Goal: Use online tool/utility: Utilize a website feature to perform a specific function

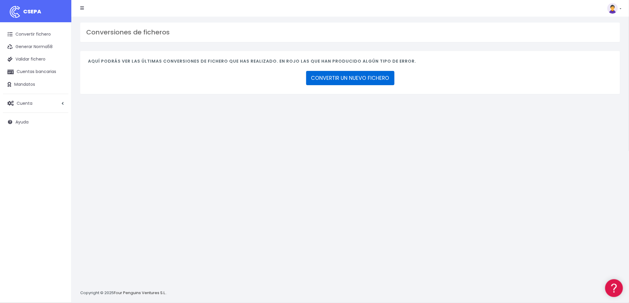
click at [369, 76] on link "CONVERTIR UN NUEVO FICHERO" at bounding box center [350, 78] width 88 height 14
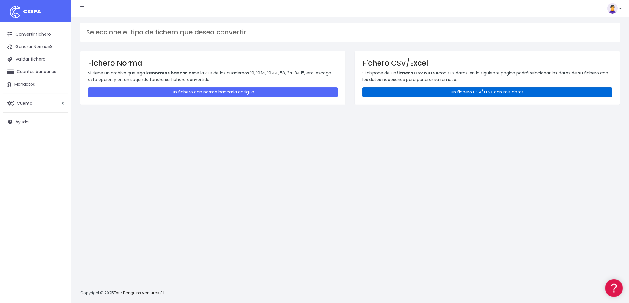
click at [474, 89] on link "Un fichero CSV/XLSX con mis datos" at bounding box center [487, 92] width 250 height 10
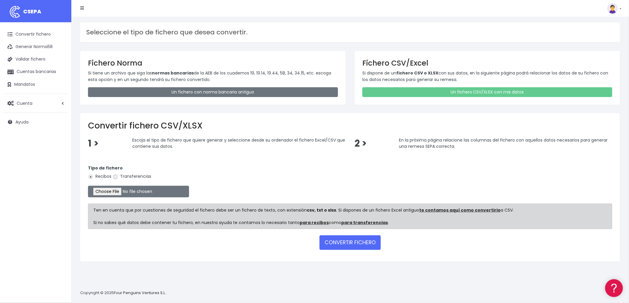
click at [116, 177] on input "Transferencias" at bounding box center [115, 176] width 5 height 5
radio input "true"
click at [111, 188] on input "file" at bounding box center [138, 192] width 101 height 12
type input "C:\fakepath\remesa trf adv.csv"
click at [344, 241] on button "CONVERTIR FICHERO" at bounding box center [349, 243] width 61 height 14
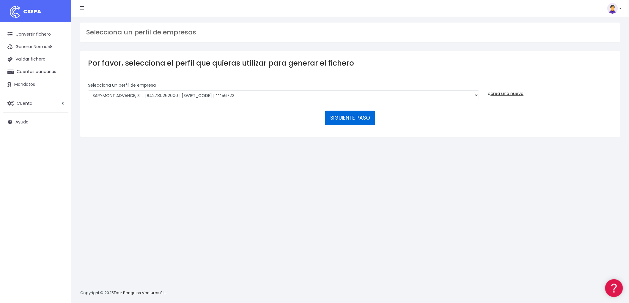
click at [352, 119] on button "SIGUIENTE PASO" at bounding box center [350, 118] width 50 height 14
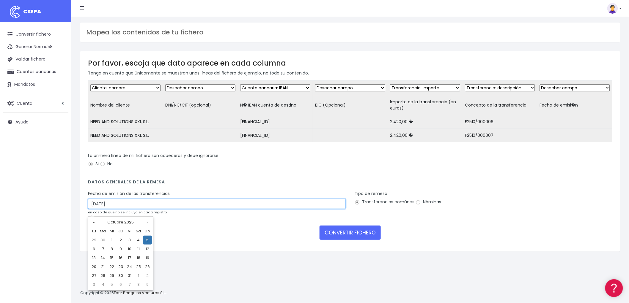
click at [117, 208] on input "[DATE]" at bounding box center [217, 204] width 258 height 10
click at [130, 240] on td "3" at bounding box center [129, 240] width 9 height 9
type input "03/10/2025"
click at [355, 239] on button "CONVERTIR FICHERO" at bounding box center [349, 233] width 61 height 14
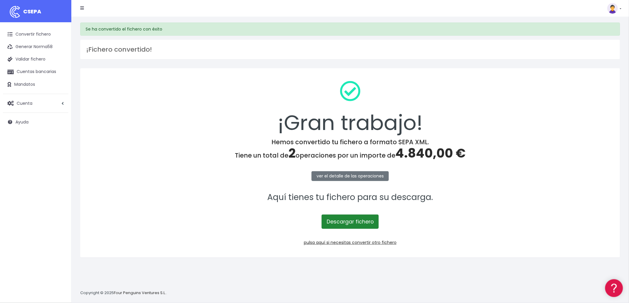
click at [361, 223] on link "Descargar fichero" at bounding box center [350, 222] width 57 height 14
click at [386, 243] on link "pulsa aquí si necesitas convertir otro fichero" at bounding box center [350, 243] width 93 height 6
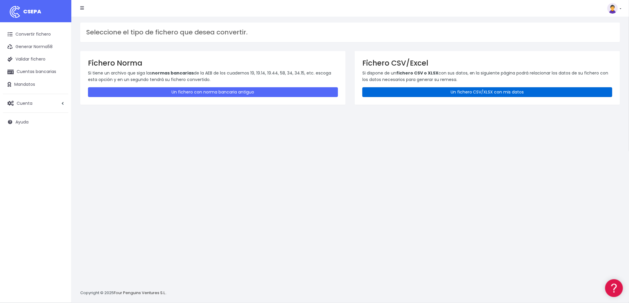
click at [440, 88] on link "Un fichero CSV/XLSX con mis datos" at bounding box center [487, 92] width 250 height 10
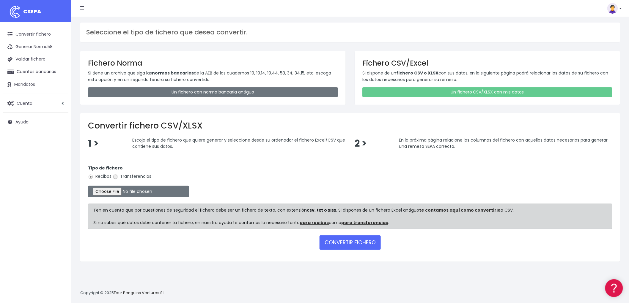
click at [116, 176] on input "Transferencias" at bounding box center [115, 176] width 5 height 5
radio input "true"
click at [113, 189] on input "file" at bounding box center [138, 192] width 101 height 12
type input "C:\fakepath\remesa trf bya.csv"
click at [370, 243] on button "CONVERTIR FICHERO" at bounding box center [349, 243] width 61 height 14
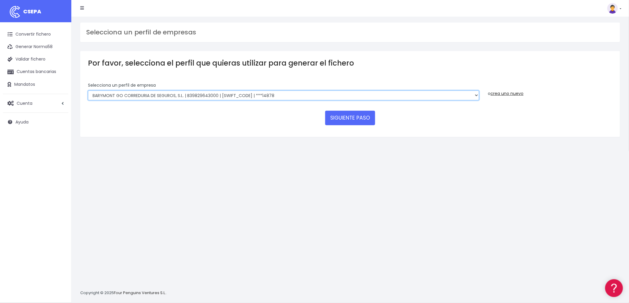
drag, startPoint x: 474, startPoint y: 94, endPoint x: 470, endPoint y: 94, distance: 3.9
click at [474, 94] on select "BARYMONT GO CORREDURIA DE SEGUROS, S.L. | B39829643000 | BSABESBBXXX | ***14878…" at bounding box center [283, 96] width 391 height 10
select select "1549"
click at [88, 91] on select "BARYMONT GO CORREDURIA DE SEGUROS, S.L. | B39829643000 | BSABESBBXXX | ***14878…" at bounding box center [283, 96] width 391 height 10
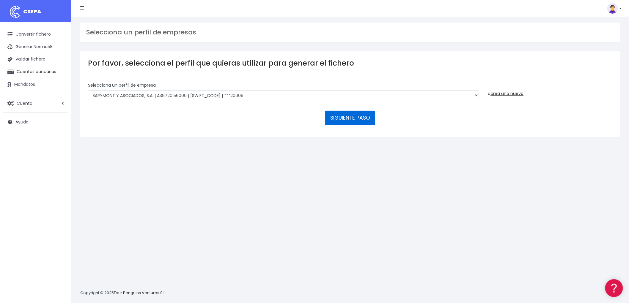
click at [361, 117] on button "SIGUIENTE PASO" at bounding box center [350, 118] width 50 height 14
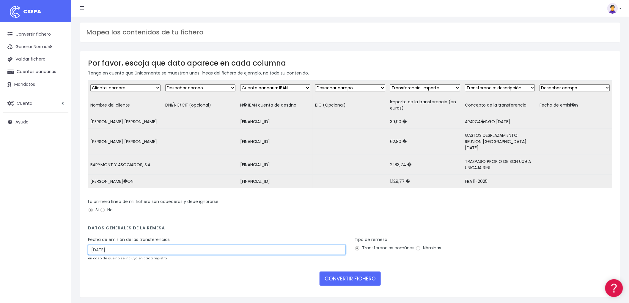
click at [124, 255] on input "05/10/2025" at bounding box center [217, 250] width 258 height 10
click at [131, 288] on td "3" at bounding box center [129, 286] width 9 height 9
type input "03/10/2025"
click at [364, 278] on button "CONVERTIR FICHERO" at bounding box center [349, 279] width 61 height 14
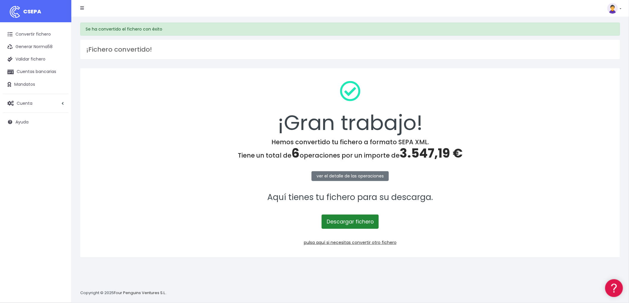
click at [364, 221] on link "Descargar fichero" at bounding box center [350, 222] width 57 height 14
